Goal: Check status: Check status

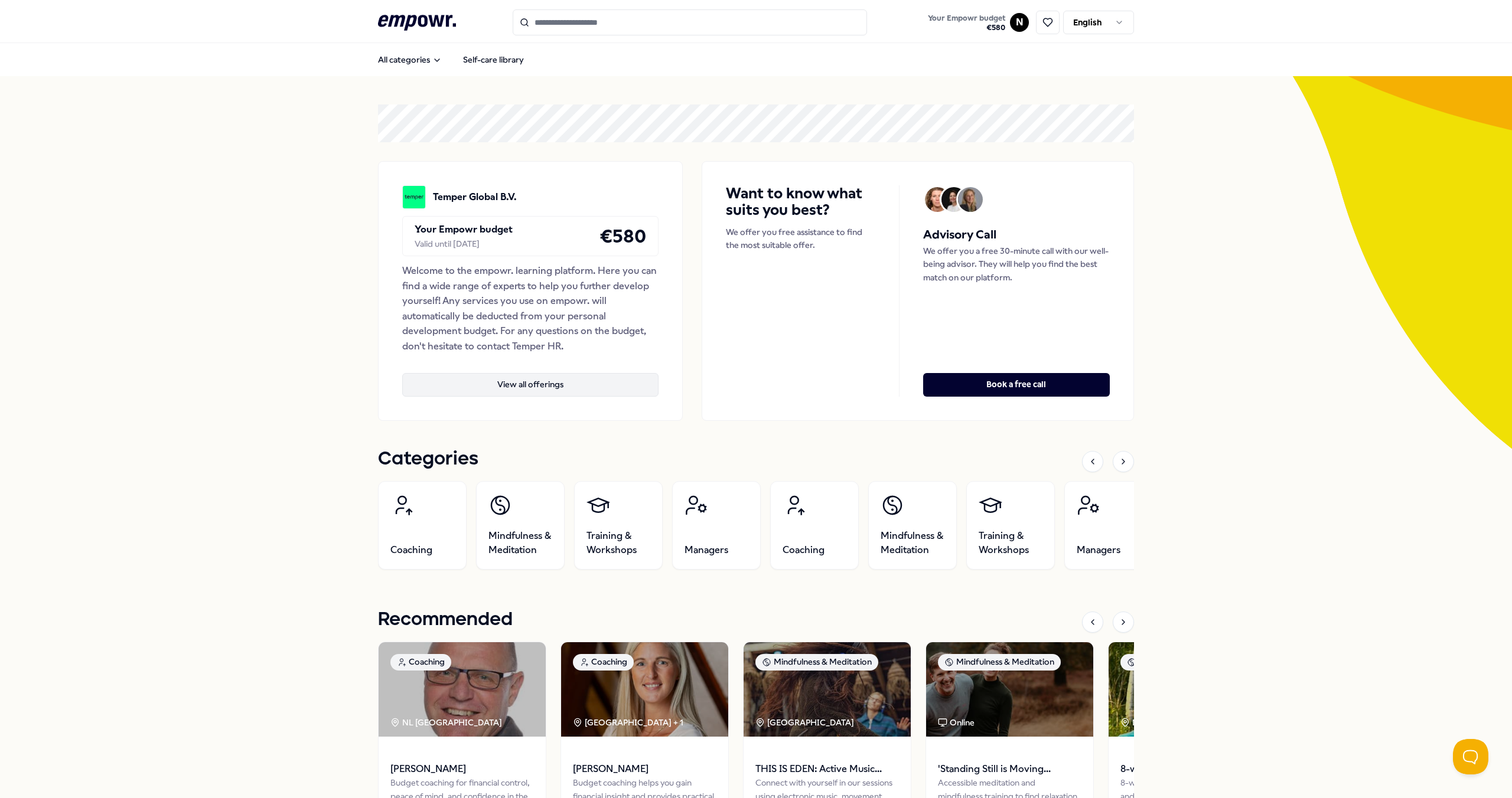
click at [573, 387] on button "View all offerings" at bounding box center [529, 385] width 256 height 24
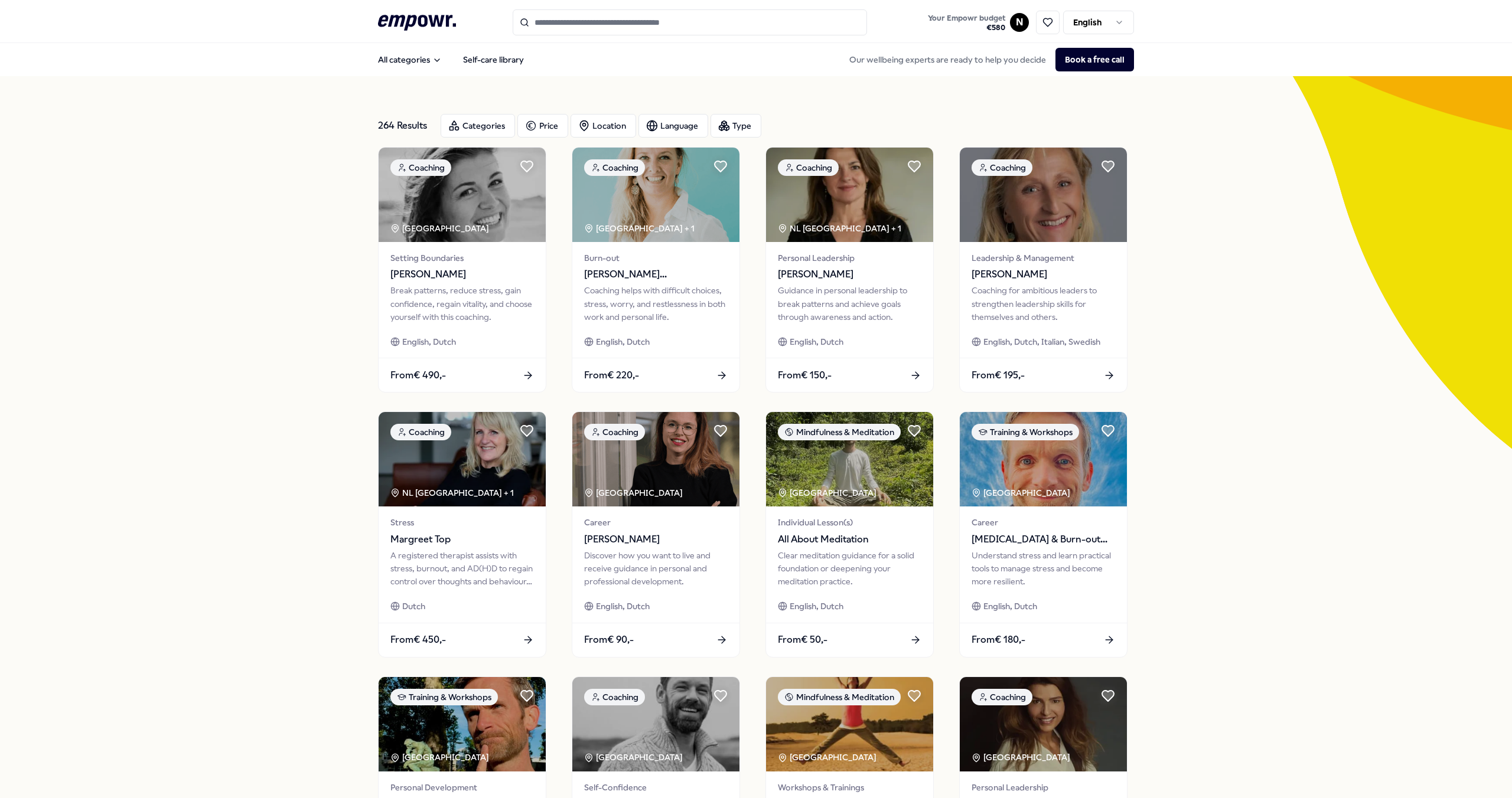
click at [1016, 27] on html ".empowr-logo_svg__cls-1{fill:#03032f} Your Empowr budget € 580 N English All ca…" at bounding box center [756, 399] width 1512 height 798
click at [987, 96] on div "Bookings" at bounding box center [1015, 96] width 117 height 34
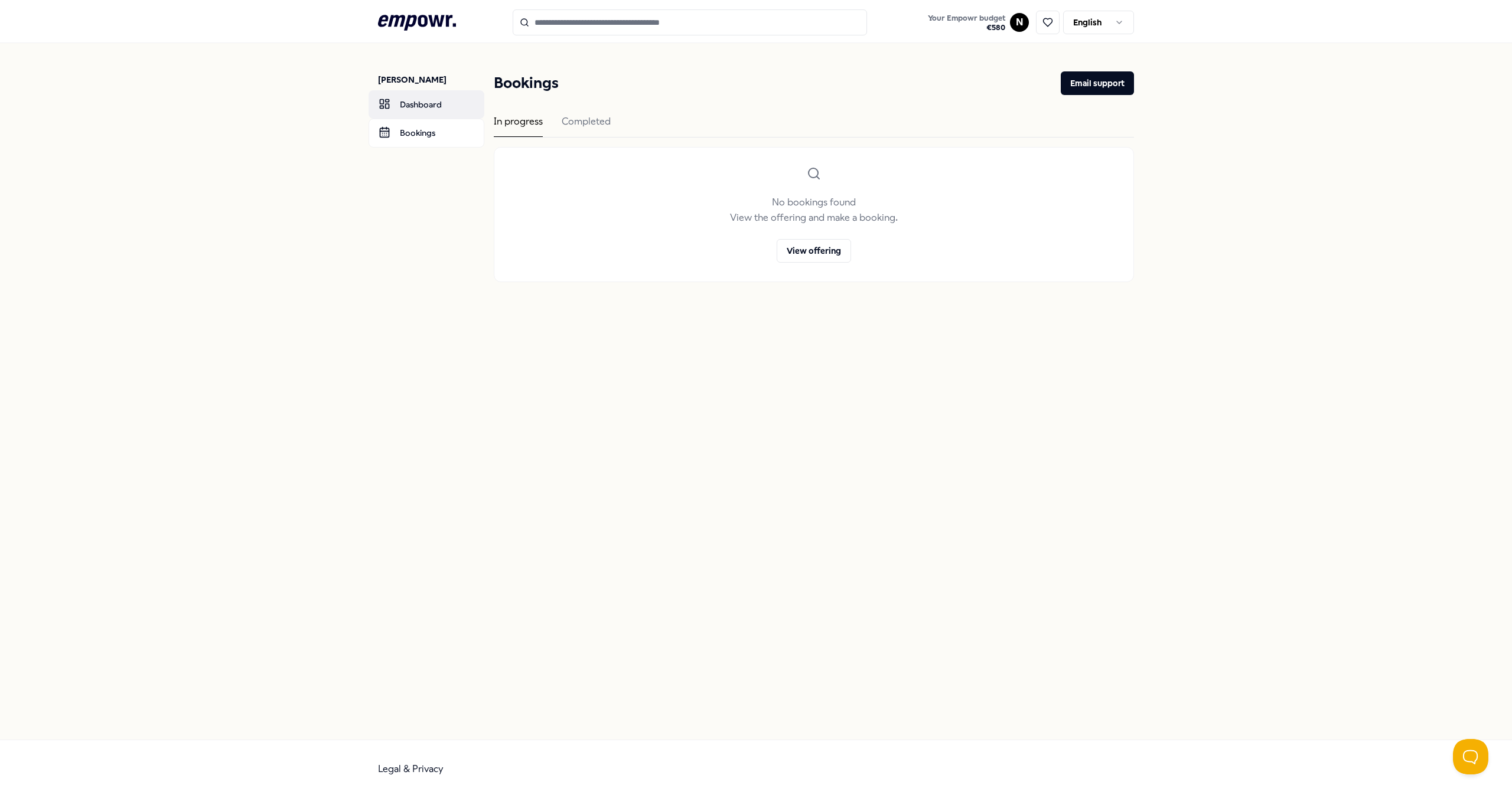
click at [417, 112] on link "Dashboard" at bounding box center [426, 104] width 116 height 28
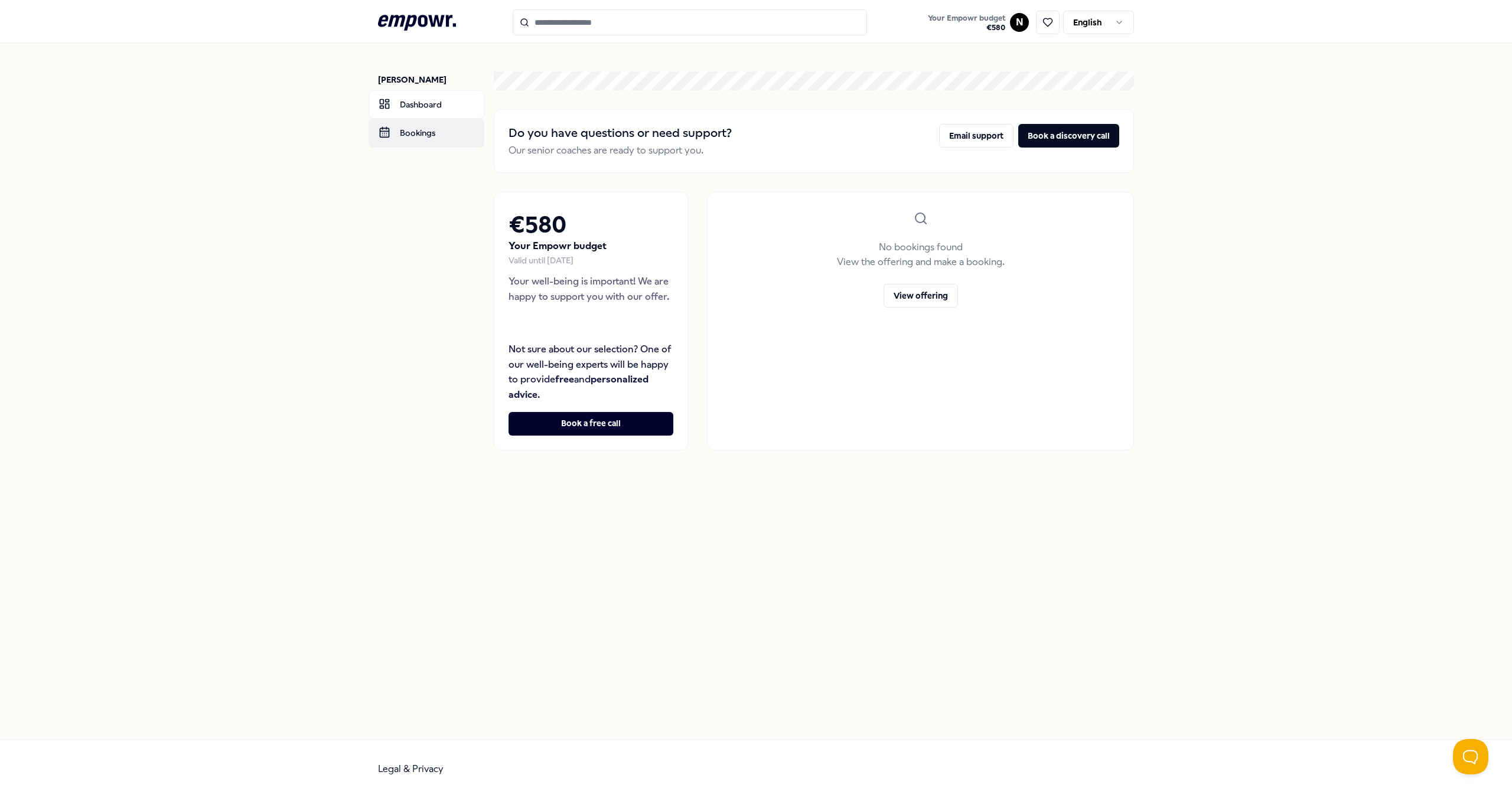
click at [425, 137] on link "Bookings" at bounding box center [426, 133] width 116 height 28
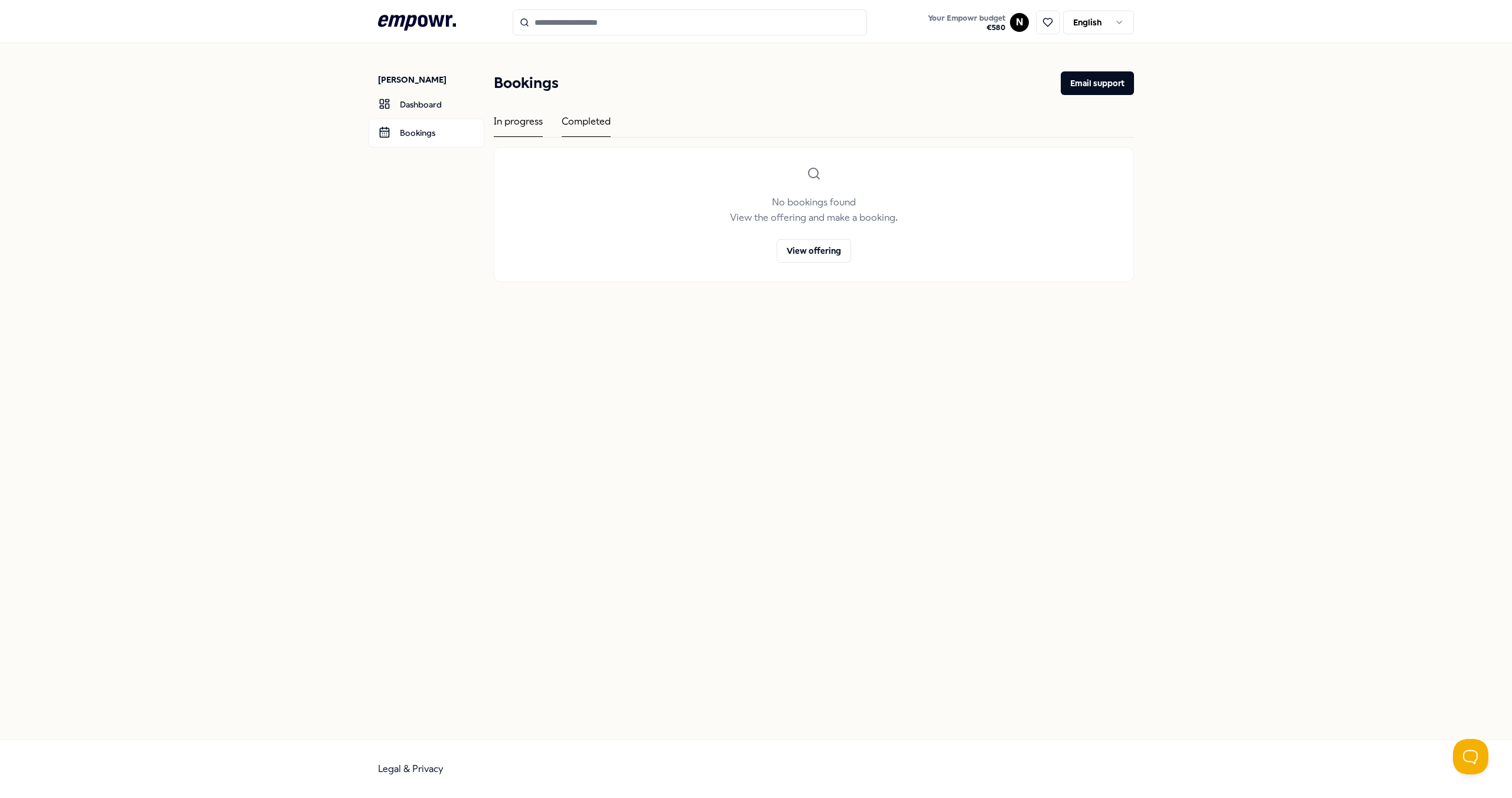
click at [575, 121] on div "Completed" at bounding box center [586, 125] width 49 height 23
click at [867, 211] on div "€ 170,-" at bounding box center [890, 218] width 67 height 30
click at [552, 208] on p "Online Programme: Standing Still is Moving Forward" at bounding box center [585, 218] width 67 height 30
